Goal: Task Accomplishment & Management: Use online tool/utility

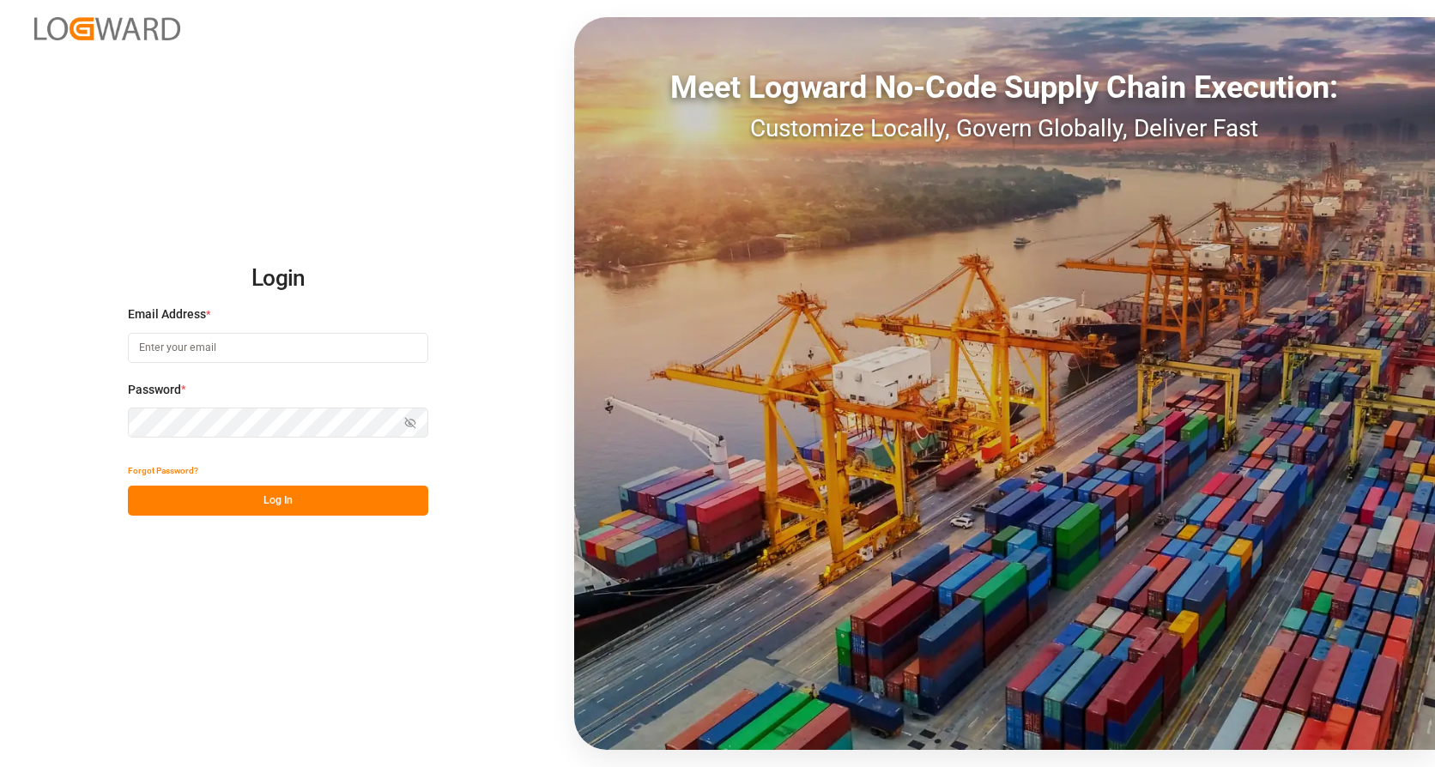
click at [250, 346] on input at bounding box center [278, 348] width 300 height 30
type input "[PERSON_NAME][EMAIL_ADDRESS][PERSON_NAME][DOMAIN_NAME]"
click at [276, 502] on button "Log In" at bounding box center [278, 501] width 300 height 30
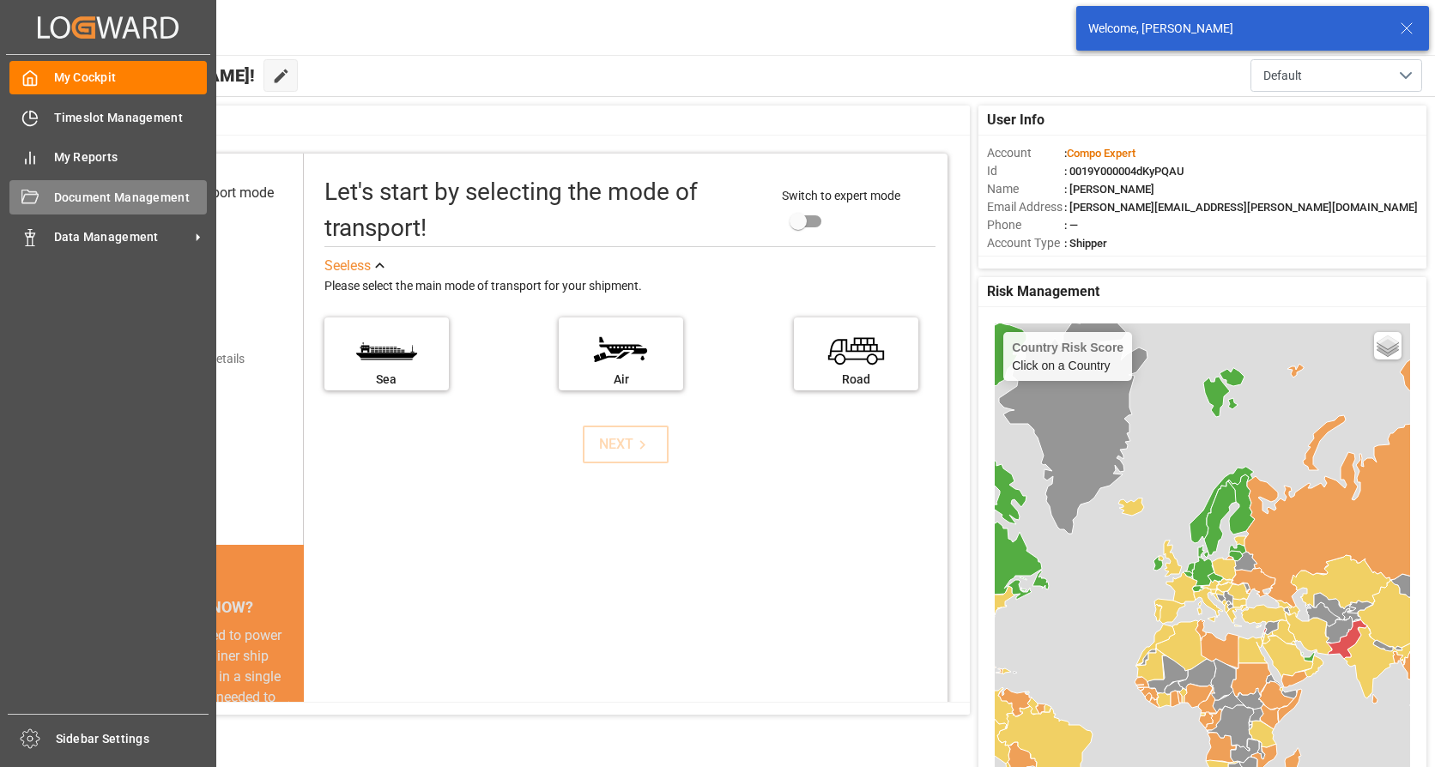
click at [61, 190] on span "Document Management" at bounding box center [131, 198] width 154 height 18
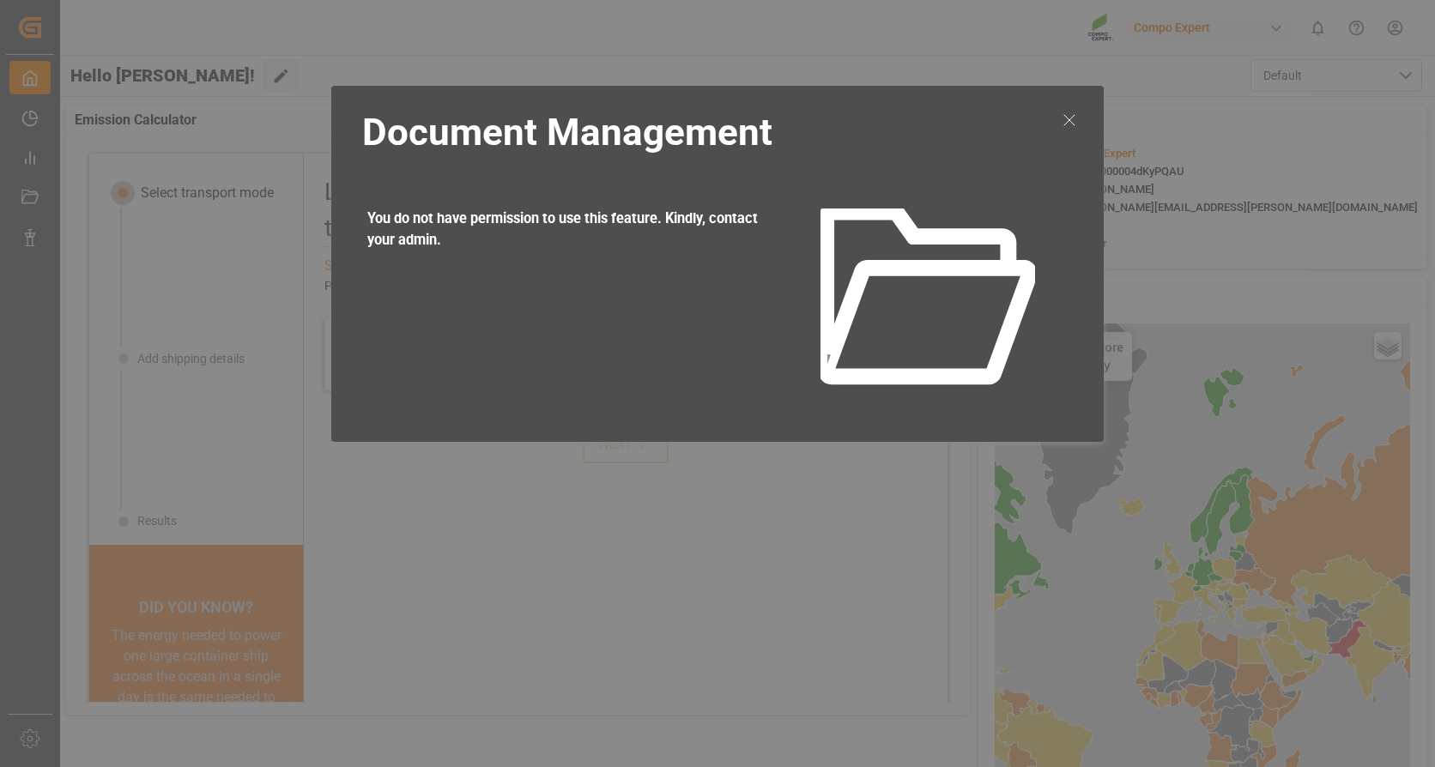
click at [1075, 112] on icon at bounding box center [1069, 120] width 21 height 21
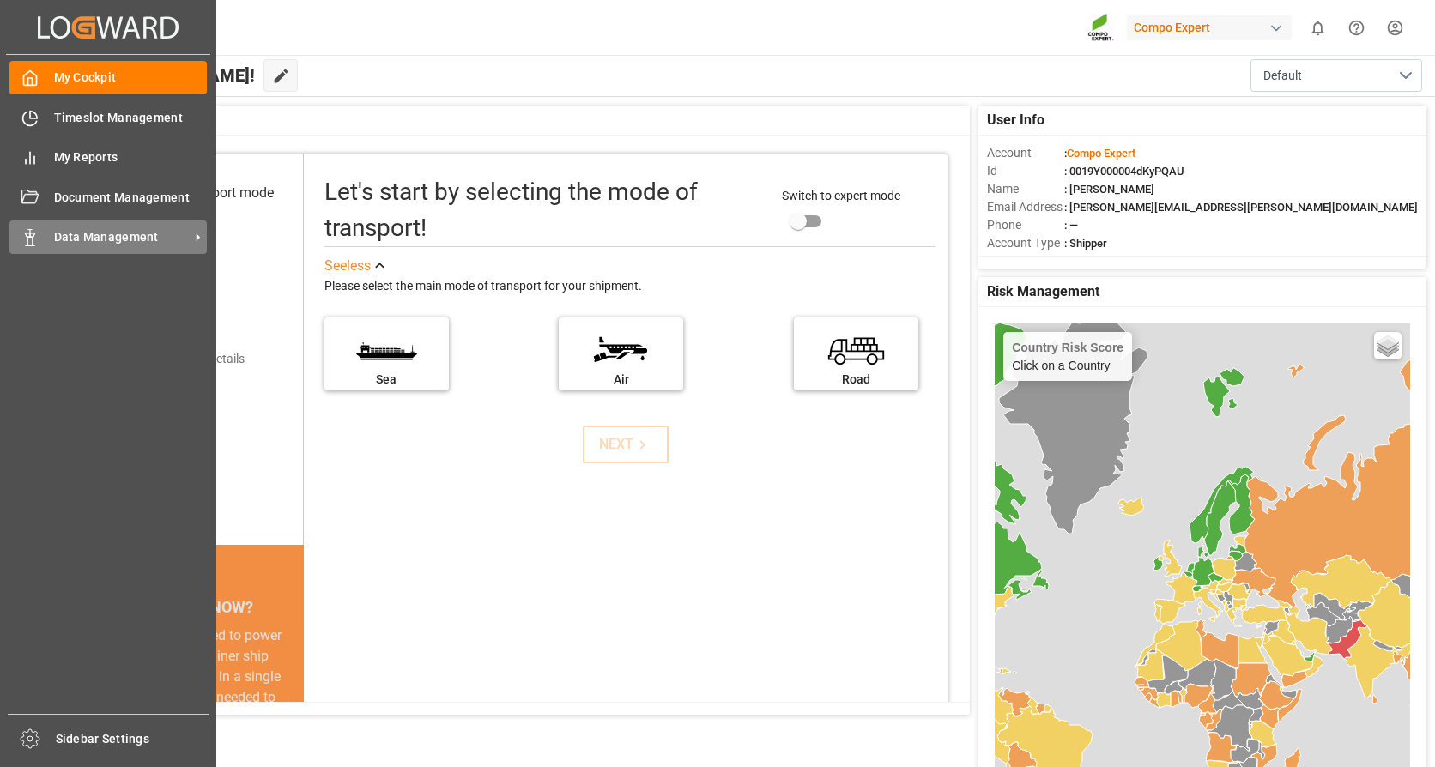
click at [93, 233] on span "Data Management" at bounding box center [122, 237] width 136 height 18
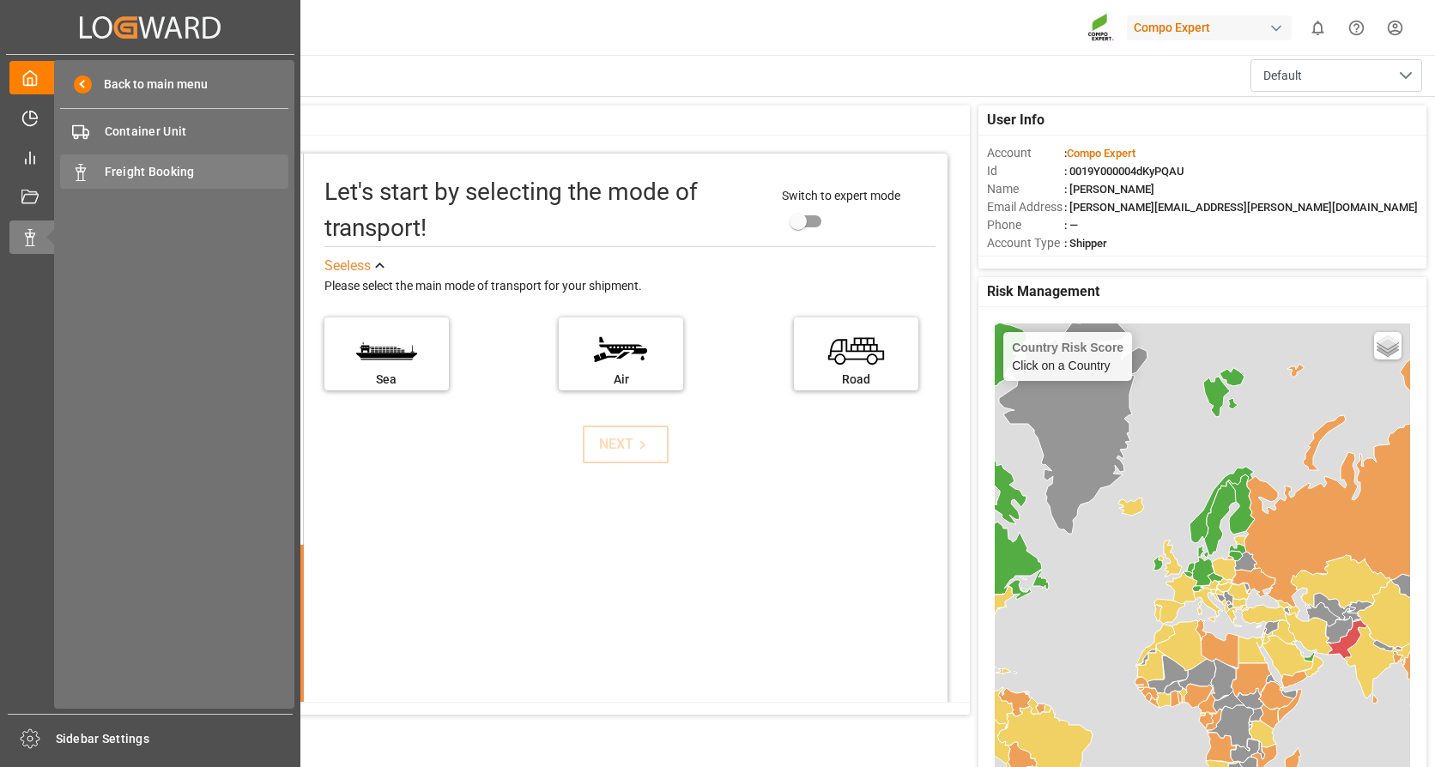
click at [142, 163] on span "Freight Booking" at bounding box center [197, 172] width 184 height 18
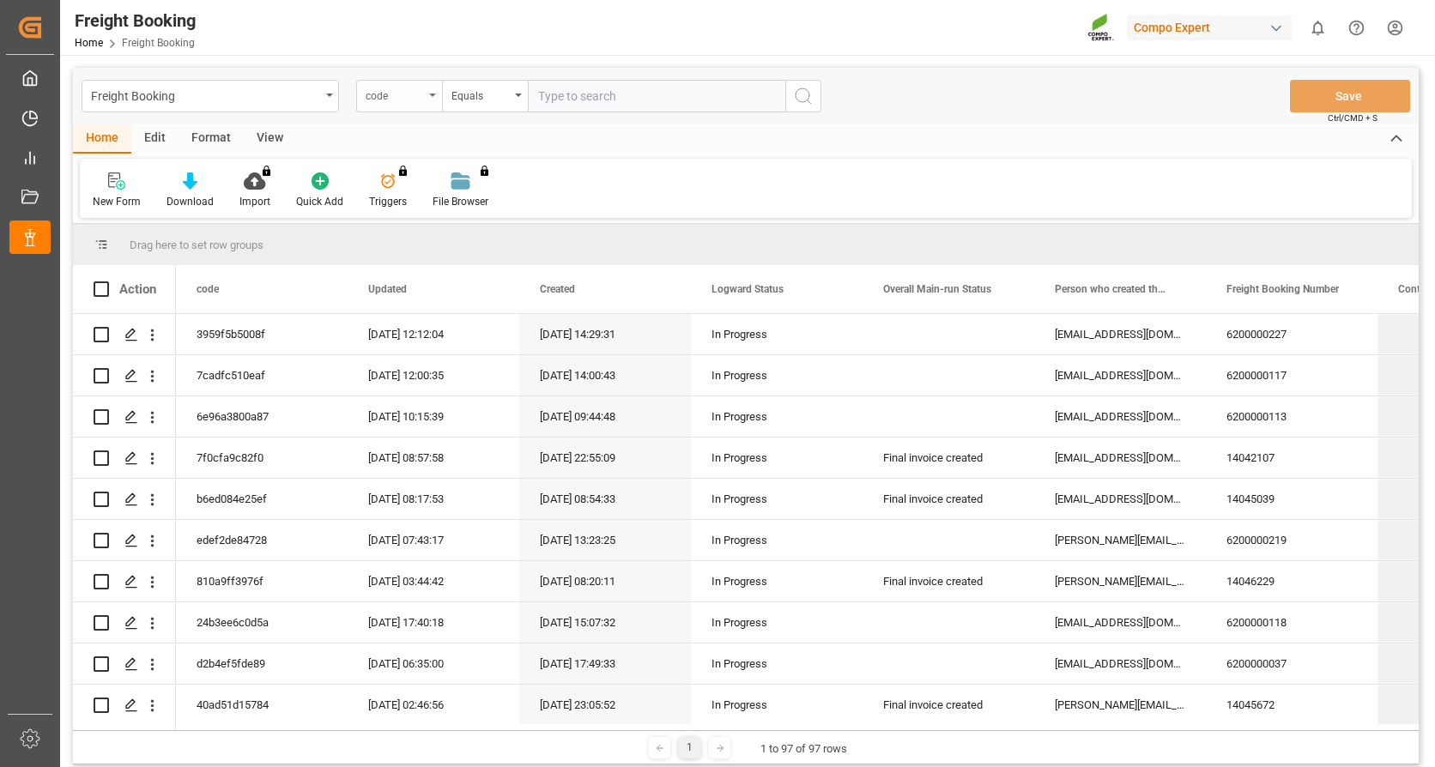
click at [421, 87] on div "code" at bounding box center [394, 94] width 58 height 20
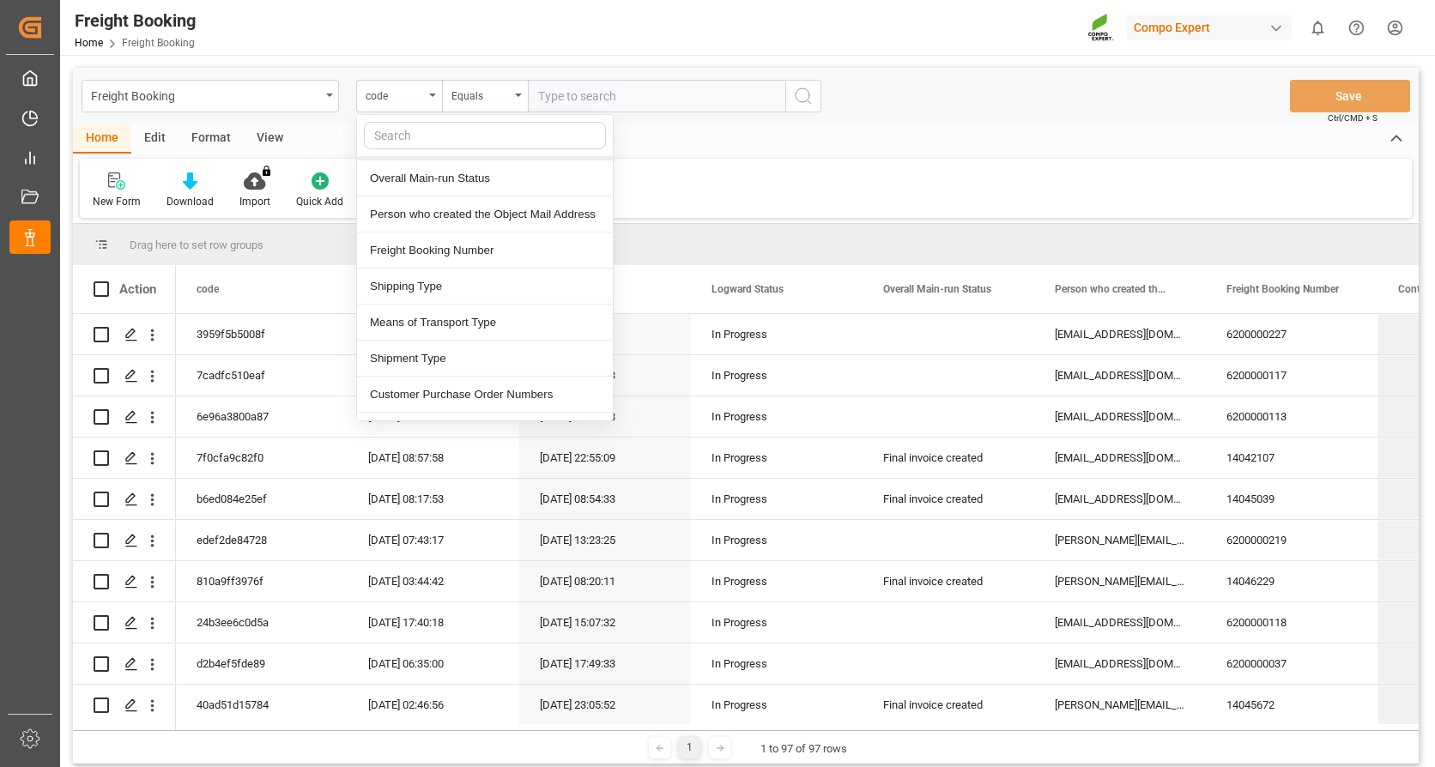
scroll to position [172, 0]
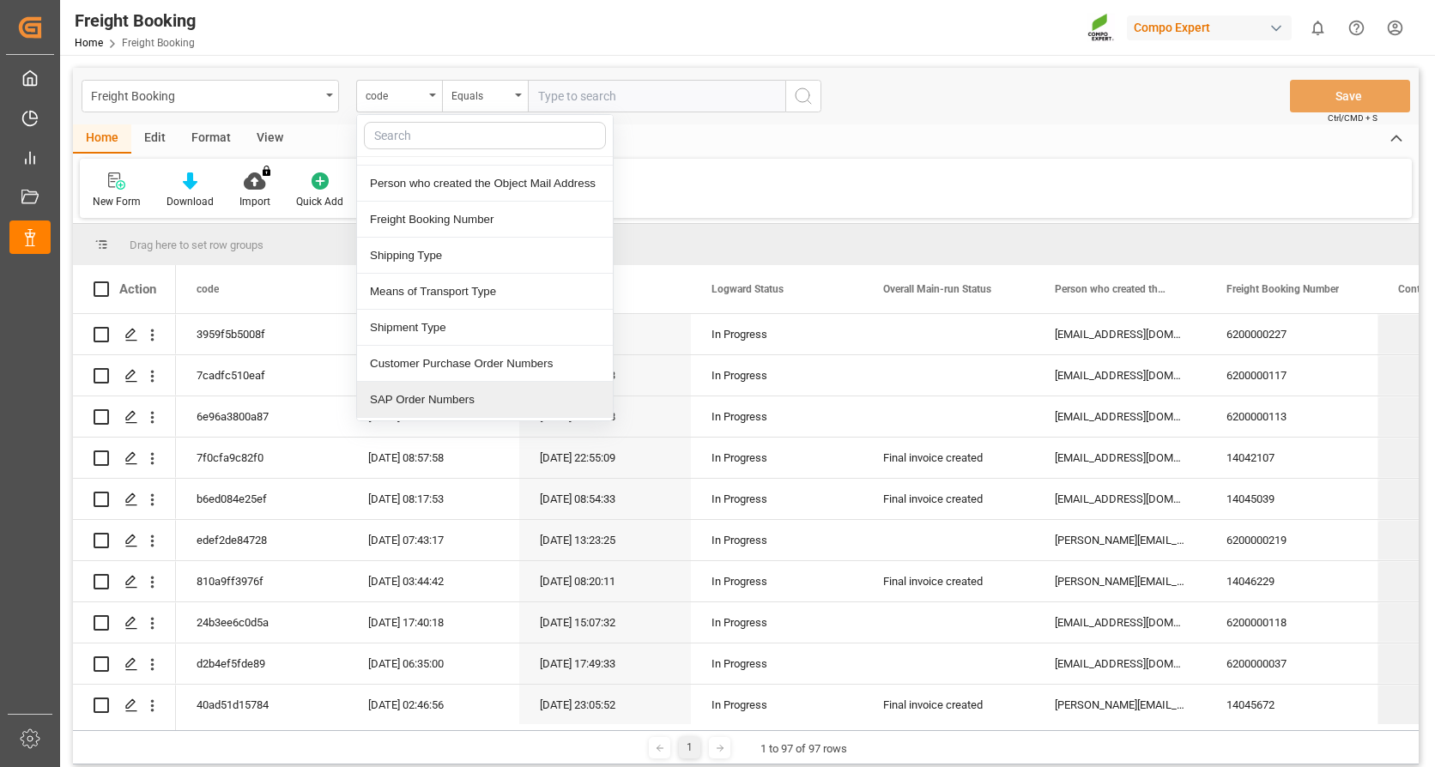
click at [425, 401] on div "SAP Order Numbers" at bounding box center [485, 400] width 256 height 36
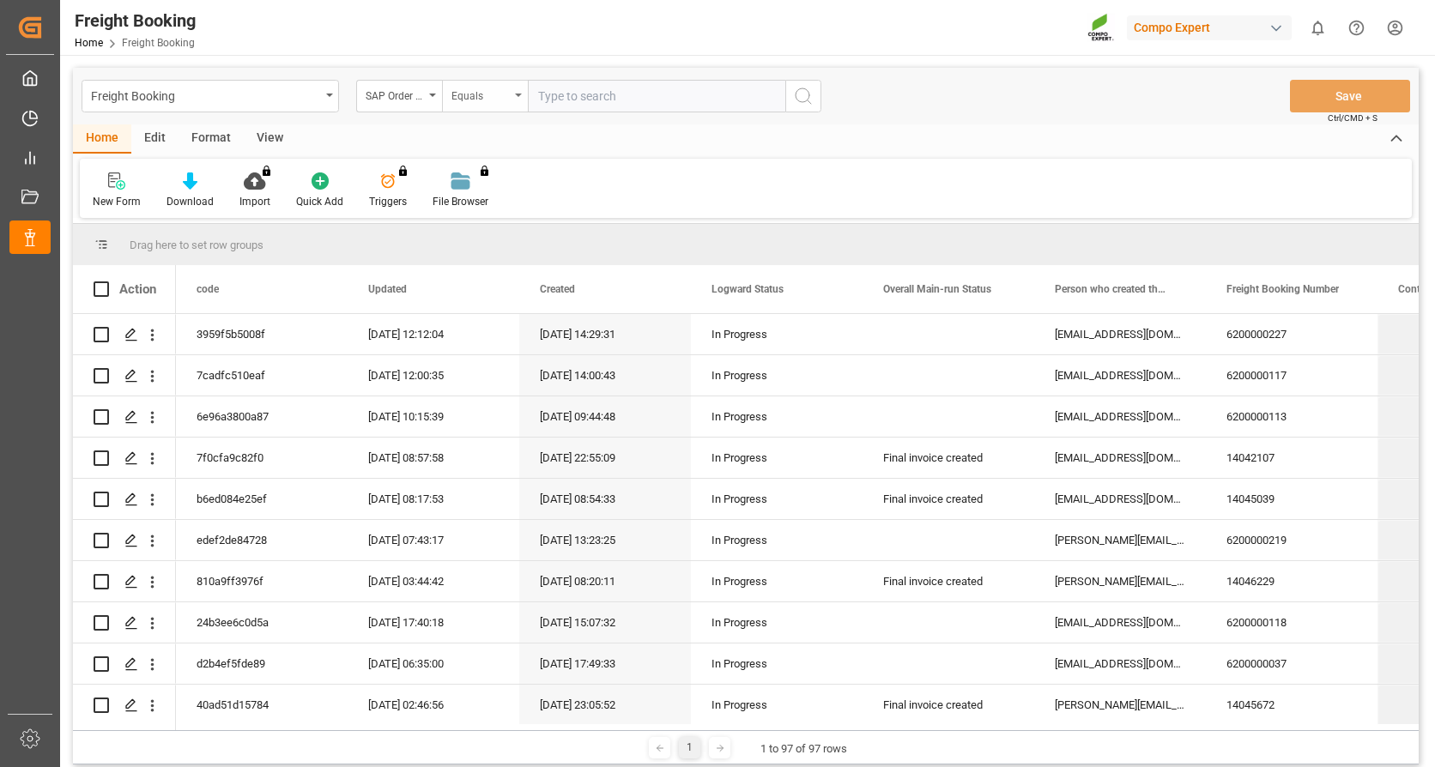
click at [491, 100] on div "Equals" at bounding box center [480, 94] width 58 height 20
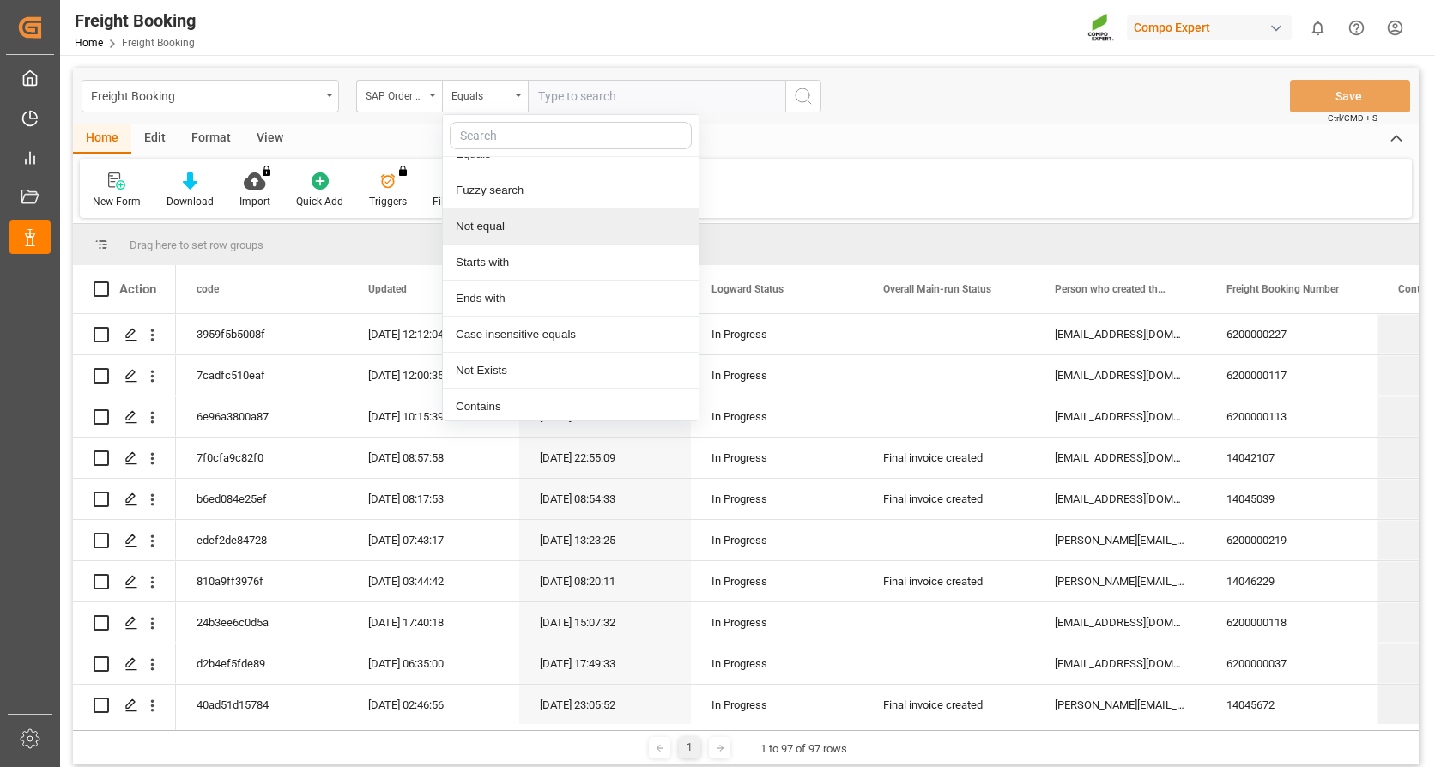
scroll to position [25, 0]
click at [508, 254] on div "Starts with" at bounding box center [571, 258] width 256 height 36
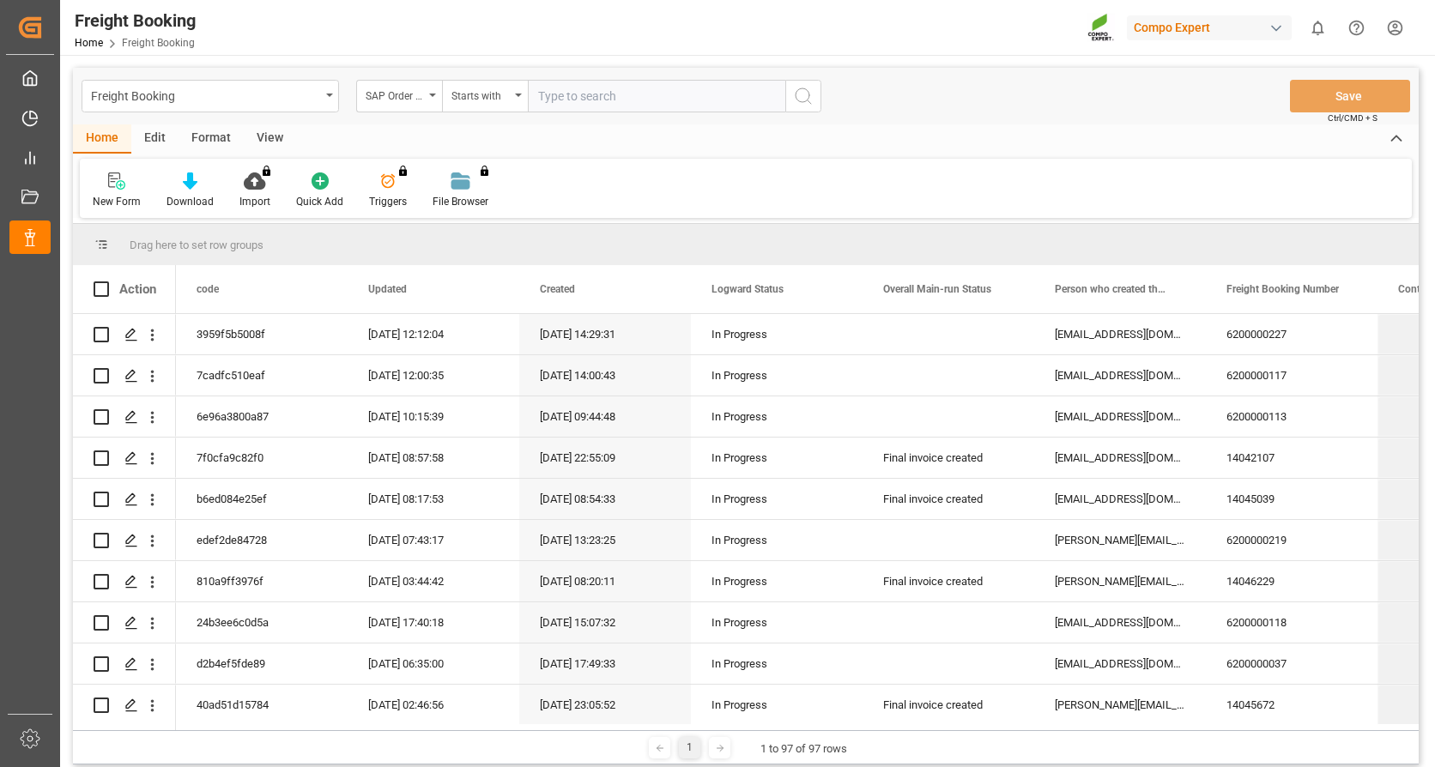
click at [601, 95] on input "text" at bounding box center [656, 96] width 257 height 33
type input "2000000279"
click at [810, 90] on icon "search button" at bounding box center [803, 96] width 21 height 21
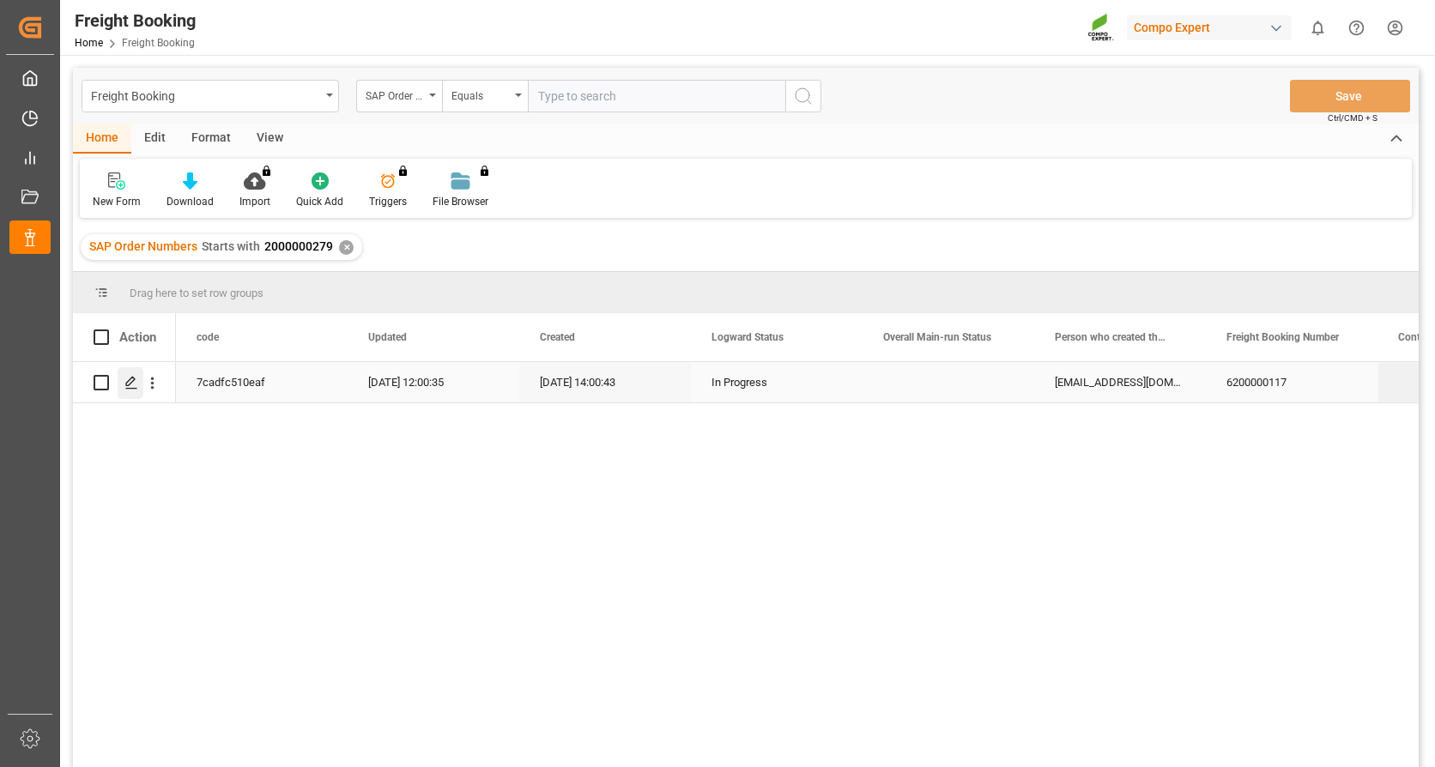
click at [130, 375] on div "Press SPACE to select this row." at bounding box center [131, 383] width 26 height 32
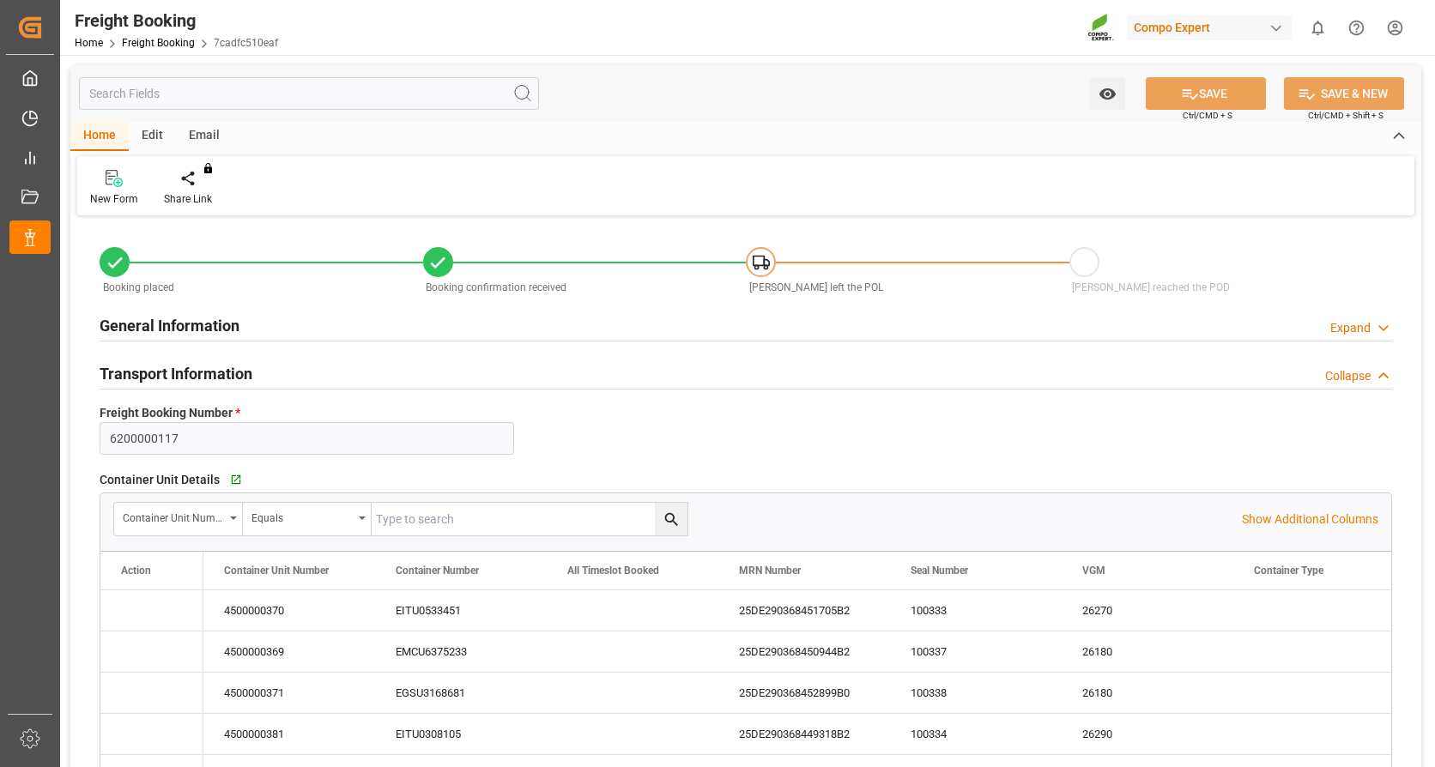
type input "Evergreen"
type input "Evergreen Marine Corp."
type input "9943267"
type input "NLRTM"
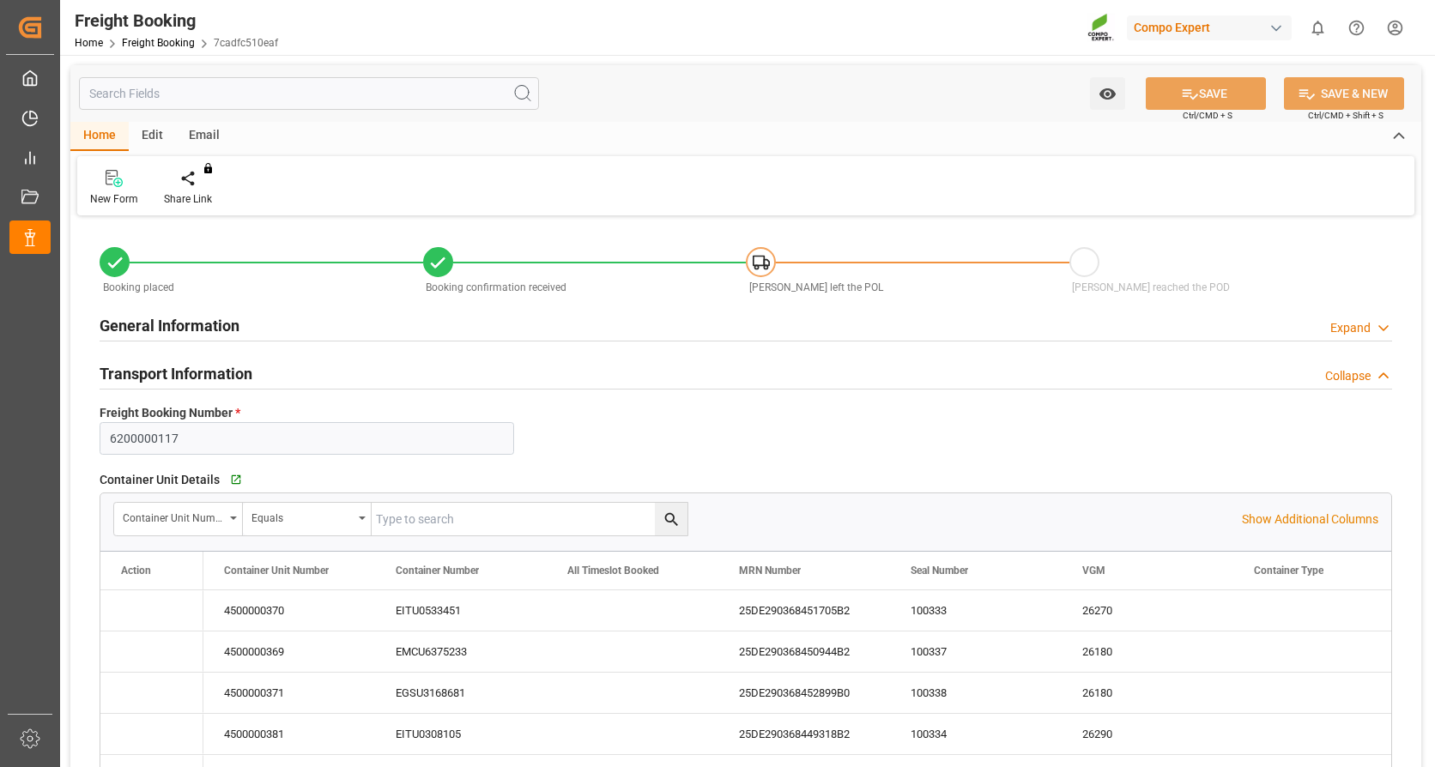
type input "MYPKG"
type input "0"
type input "2088000"
type input "[DATE] 01:00"
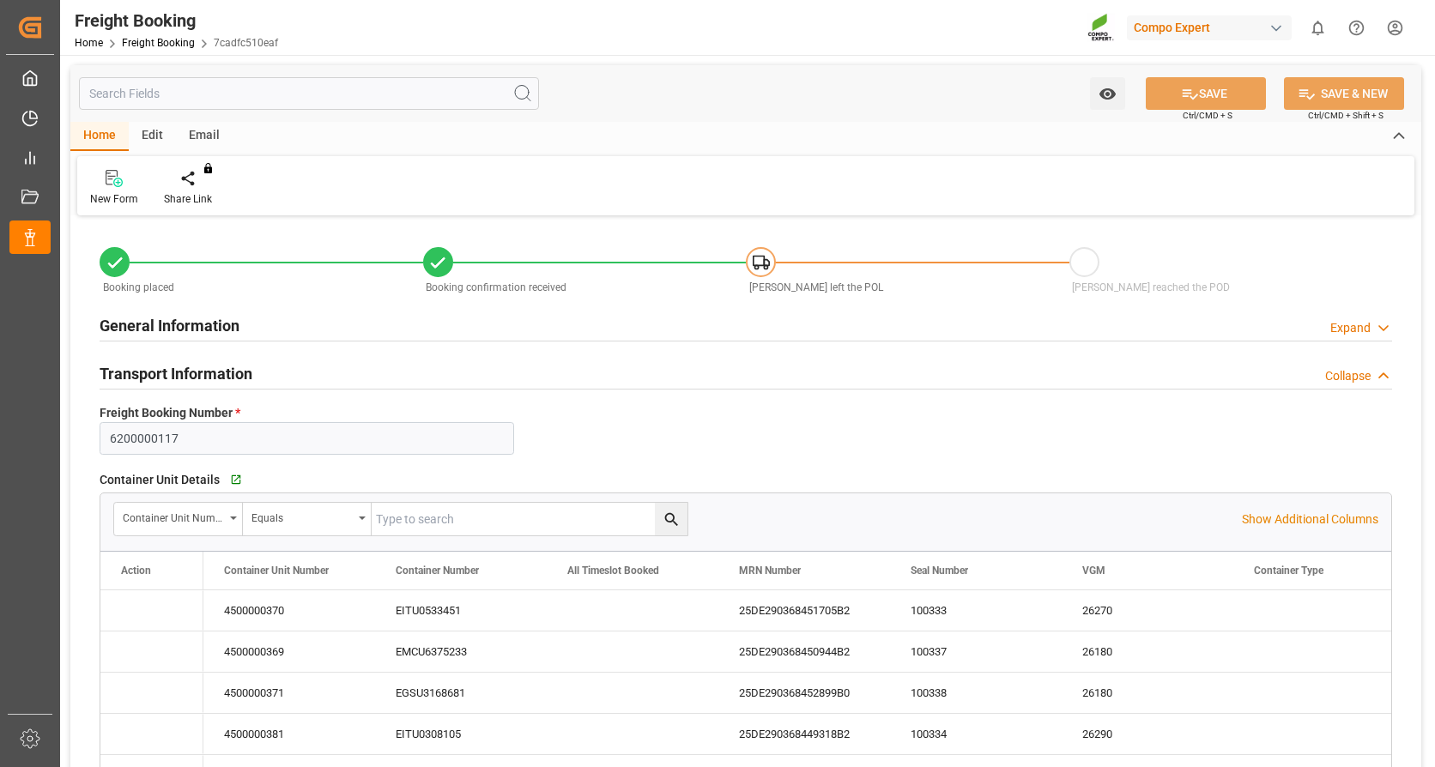
type input "[DATE] 01:00"
type input "[DATE] 00:01"
type input "[DATE] 12:00"
type input "[DATE] 14:00"
type input "[DATE] 14:02"
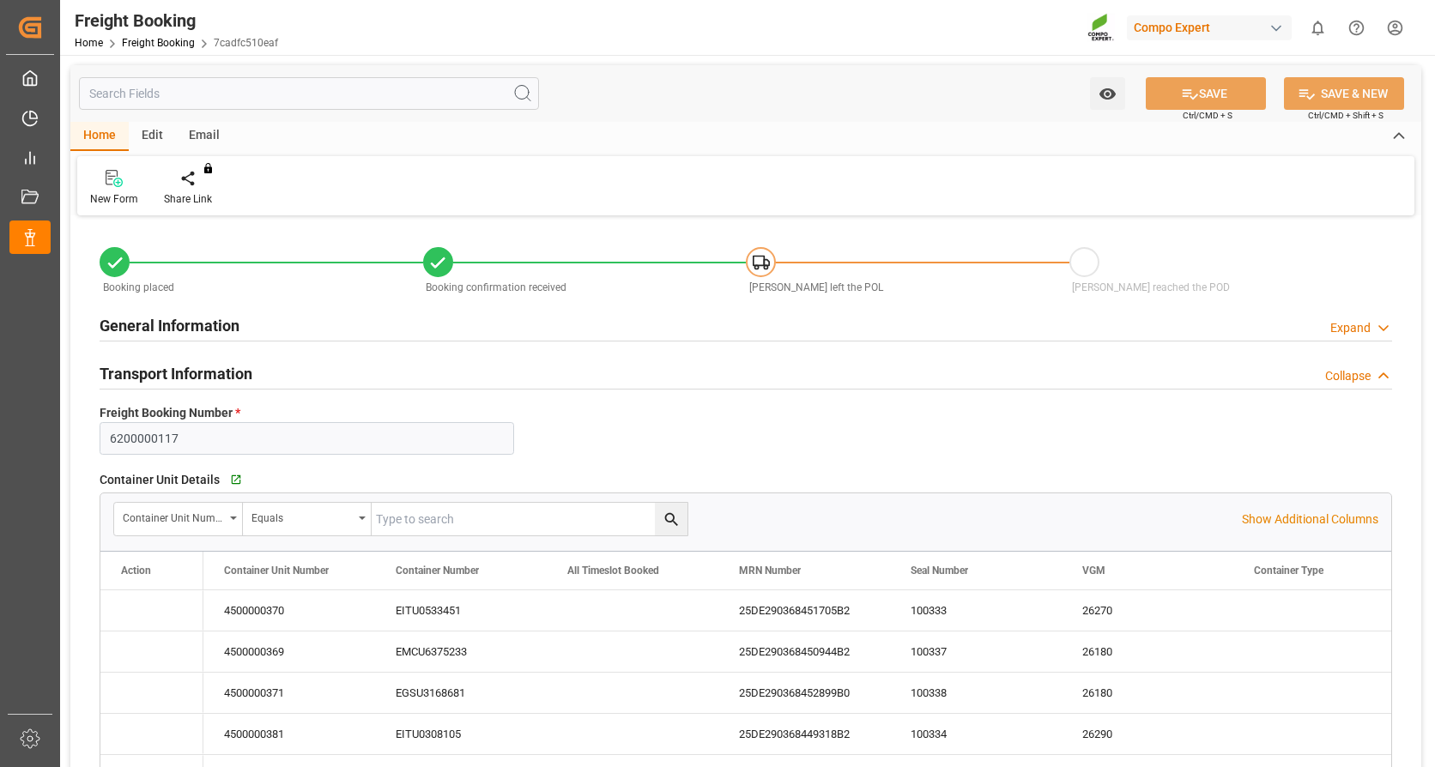
type input "[DATE] 14:02"
type input "[DATE] 12:31"
type input "[DATE] 12:00"
